Goal: Find specific page/section: Find specific page/section

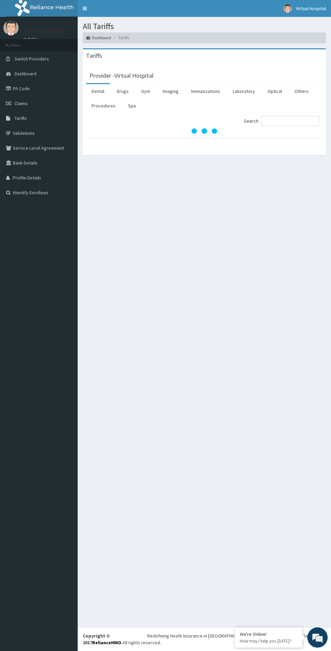
click at [252, 85] on link "Laboratory" at bounding box center [243, 91] width 33 height 14
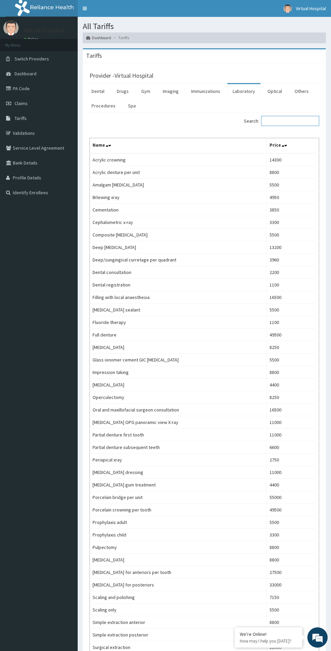
click at [284, 121] on input "Search:" at bounding box center [290, 121] width 58 height 10
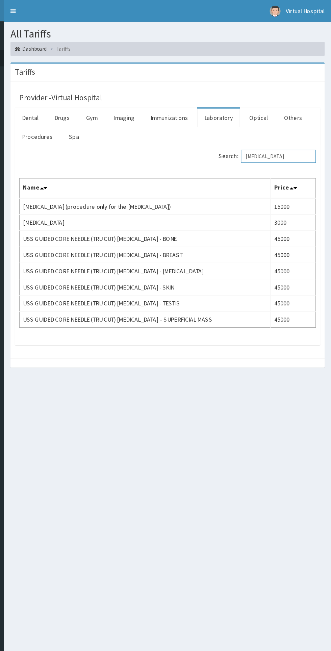
click at [300, 120] on input "[MEDICAL_DATA]" at bounding box center [290, 121] width 58 height 10
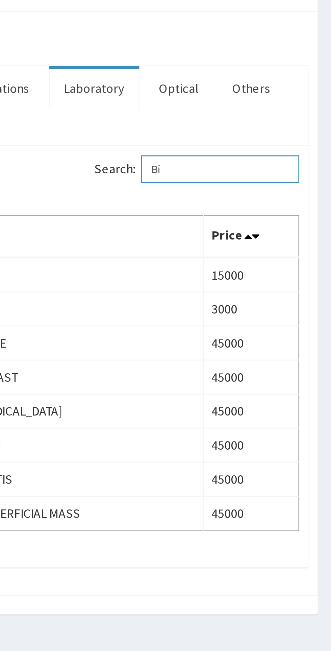
type input "B"
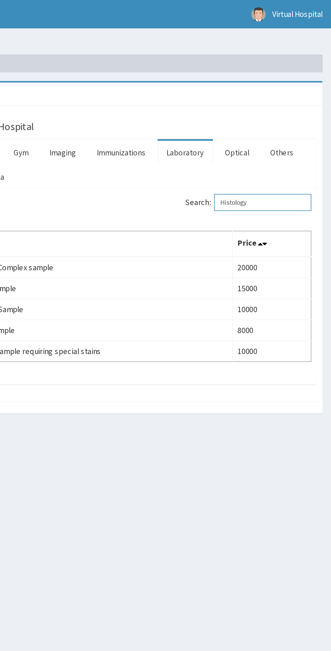
click at [294, 122] on input "Histology" at bounding box center [290, 121] width 58 height 10
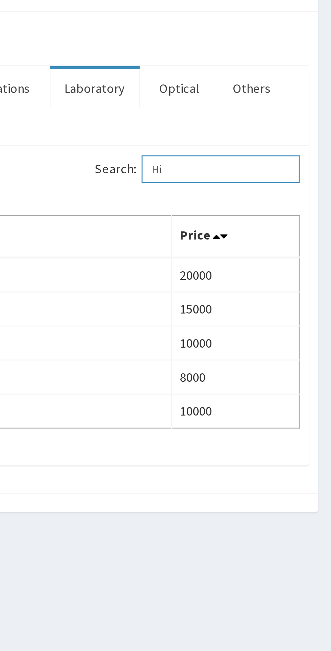
type input "H"
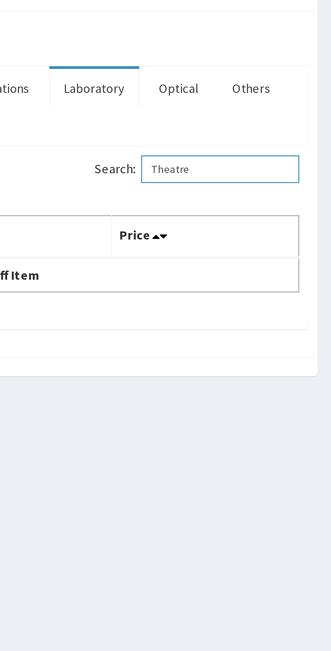
click at [291, 119] on input "Theatre" at bounding box center [290, 121] width 58 height 10
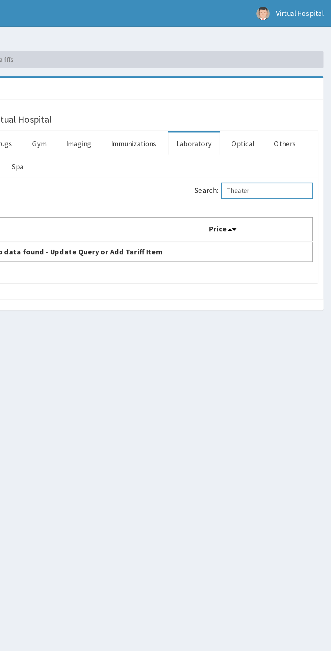
click at [297, 120] on input "Theater" at bounding box center [290, 121] width 58 height 10
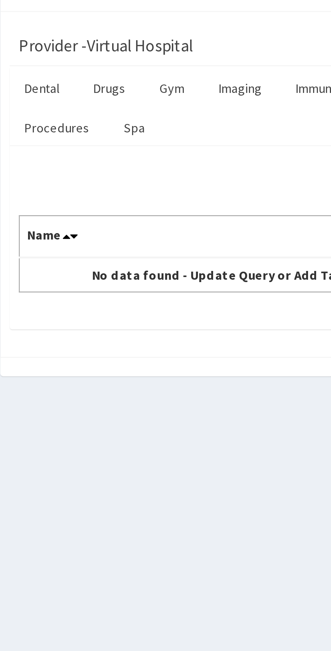
type input "Thea"
click at [105, 103] on link "Procedures" at bounding box center [103, 106] width 35 height 14
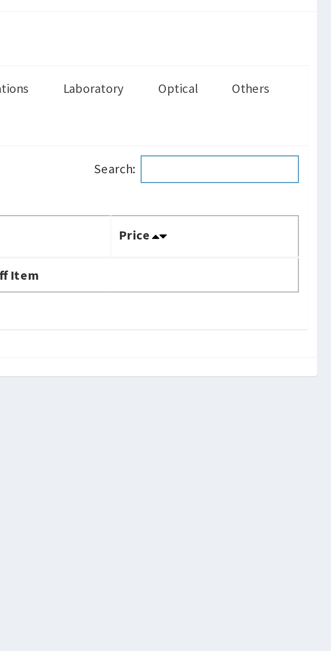
click at [284, 119] on input "Search:" at bounding box center [290, 121] width 58 height 10
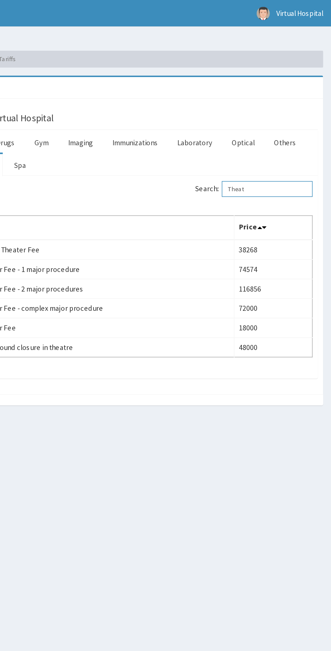
click at [297, 122] on input "Theat" at bounding box center [290, 121] width 58 height 10
click at [292, 121] on input "Theat" at bounding box center [290, 121] width 58 height 10
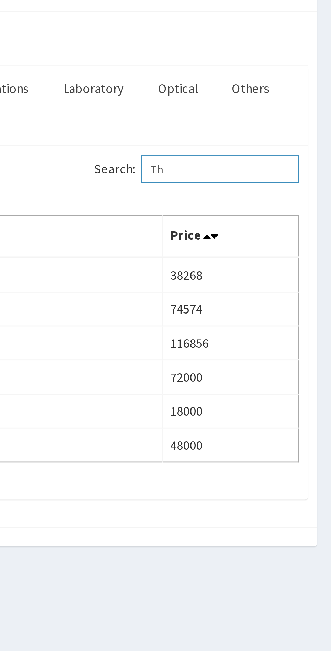
type input "T"
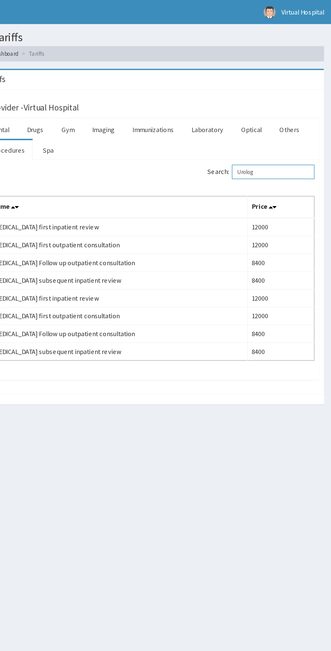
click at [296, 120] on input "Urolog" at bounding box center [290, 121] width 58 height 10
type input "U"
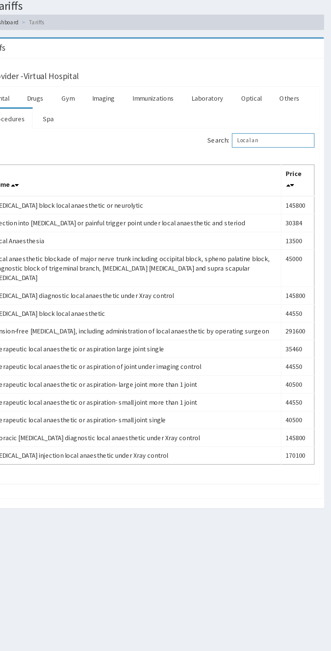
click at [297, 120] on input "Local an" at bounding box center [290, 121] width 58 height 10
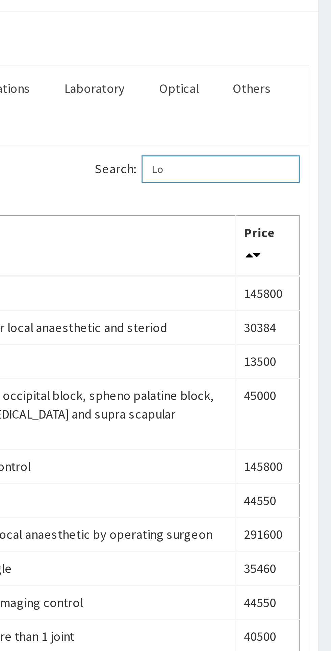
type input "L"
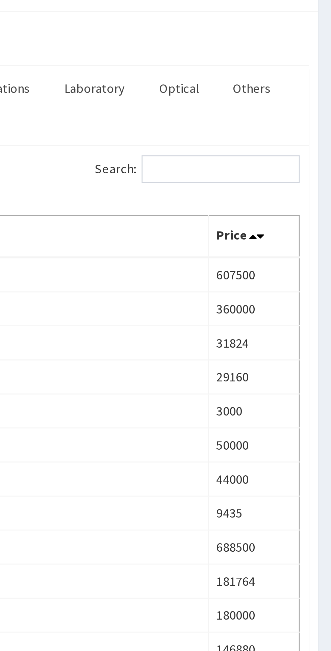
click at [248, 90] on link "Laboratory" at bounding box center [243, 91] width 33 height 14
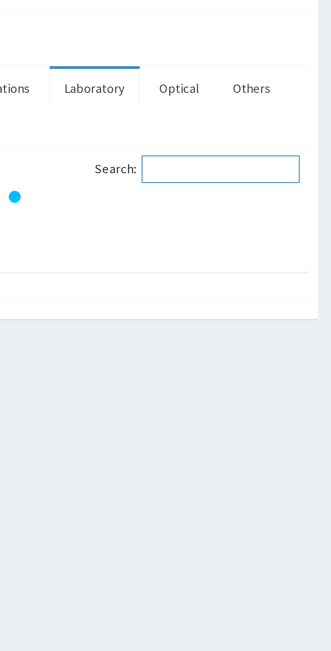
click at [288, 120] on input "Search:" at bounding box center [290, 121] width 58 height 10
click at [292, 121] on input "Search:" at bounding box center [290, 121] width 58 height 10
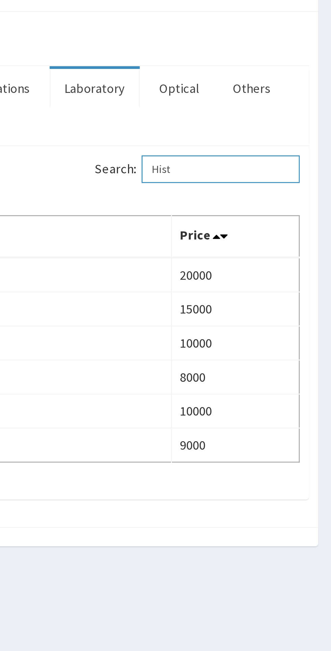
type input "Hist"
